Goal: Navigation & Orientation: Find specific page/section

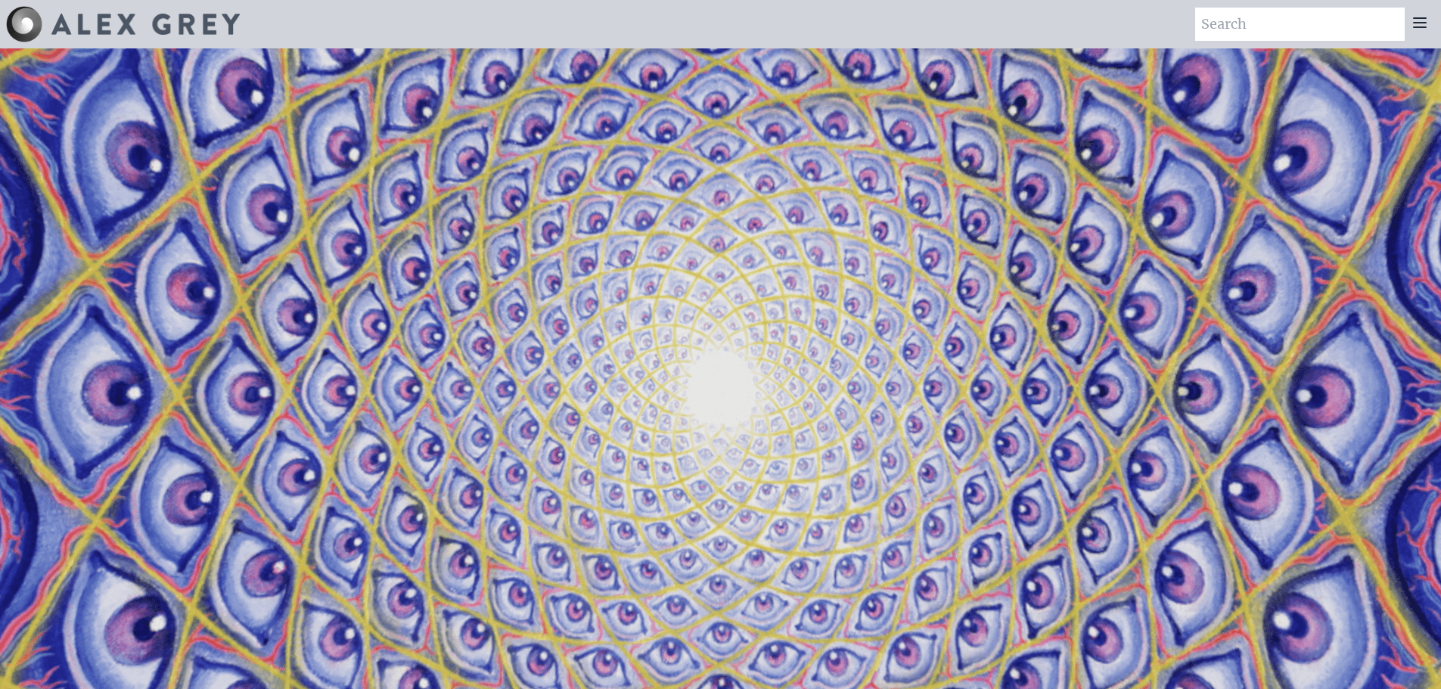
click at [1425, 20] on icon at bounding box center [1420, 23] width 18 height 18
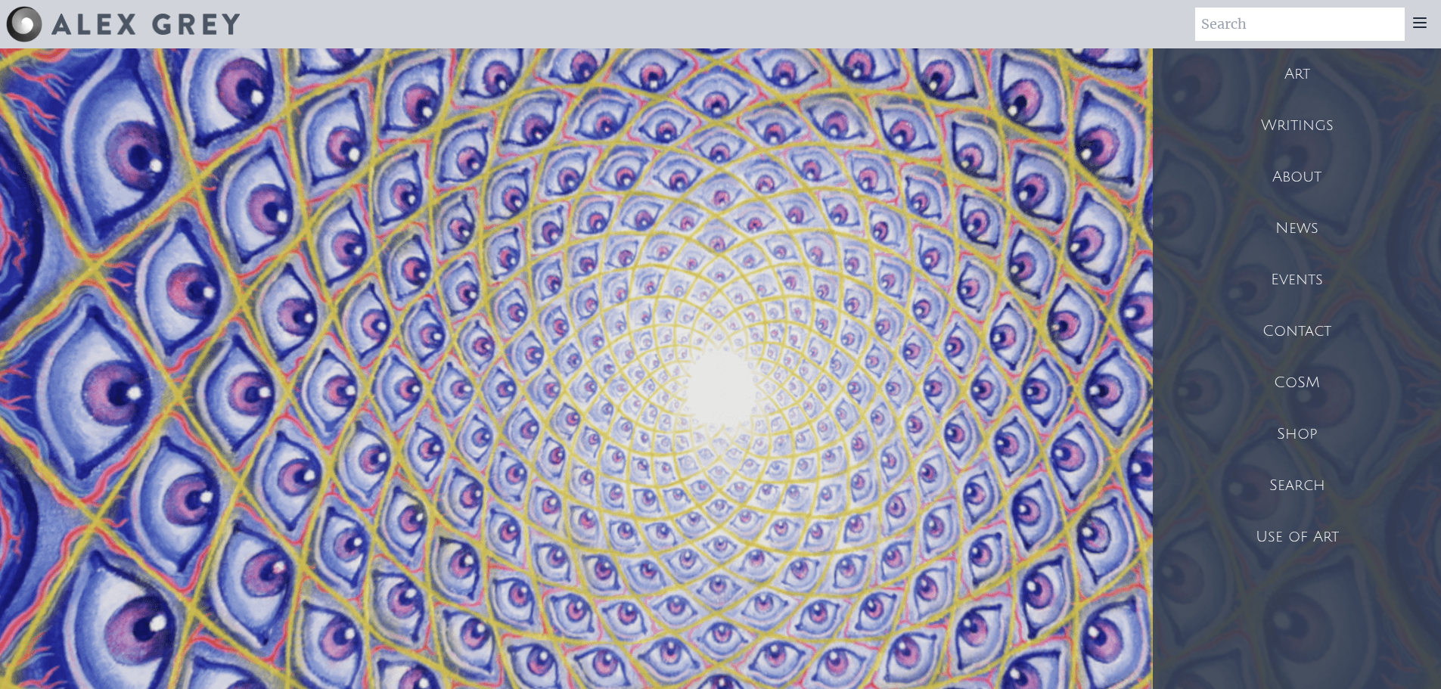
click at [1297, 431] on div "Shop" at bounding box center [1297, 434] width 288 height 51
